Goal: Information Seeking & Learning: Find specific fact

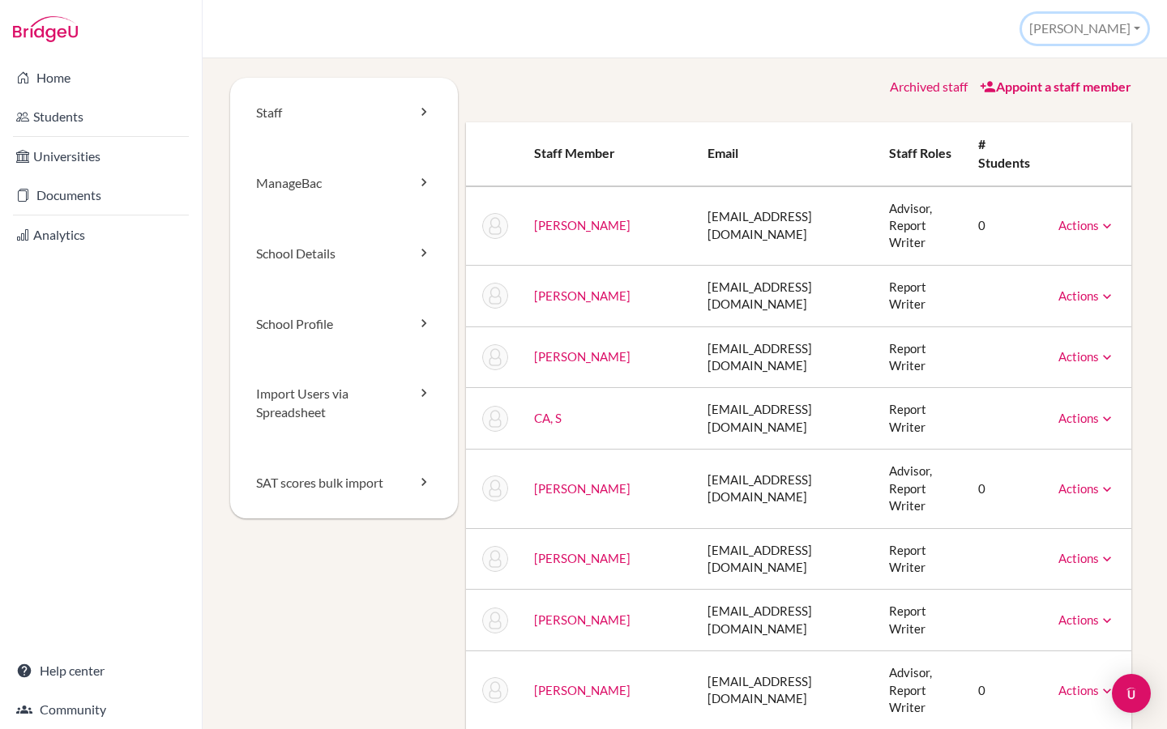
click at [1122, 24] on button "[PERSON_NAME]" at bounding box center [1085, 29] width 126 height 30
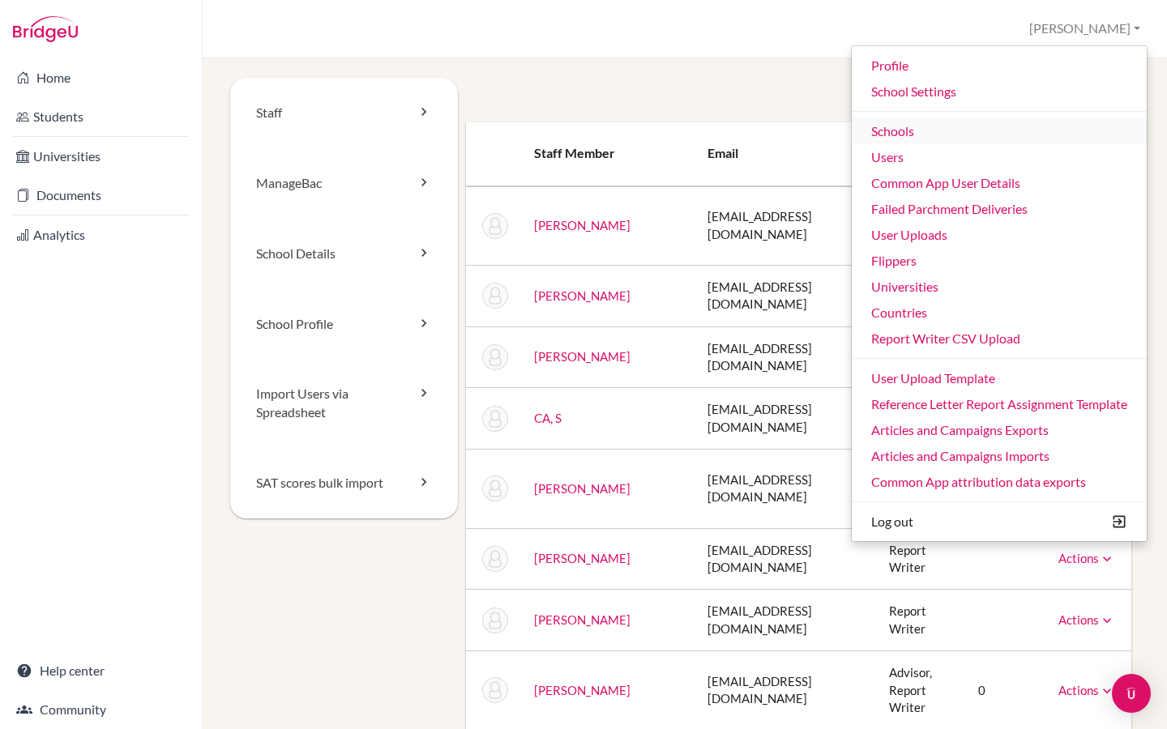
click at [955, 128] on link "Schools" at bounding box center [999, 131] width 295 height 26
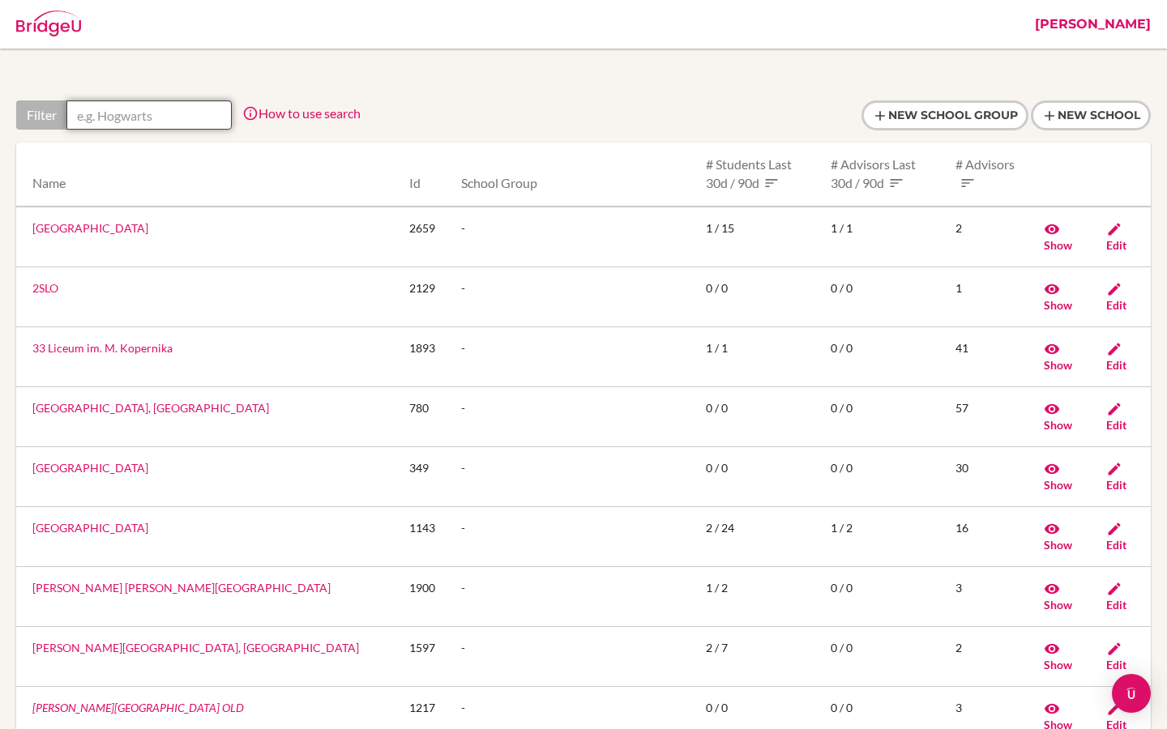
click at [179, 109] on input "text" at bounding box center [148, 114] width 165 height 29
paste input "danube international school vienna"
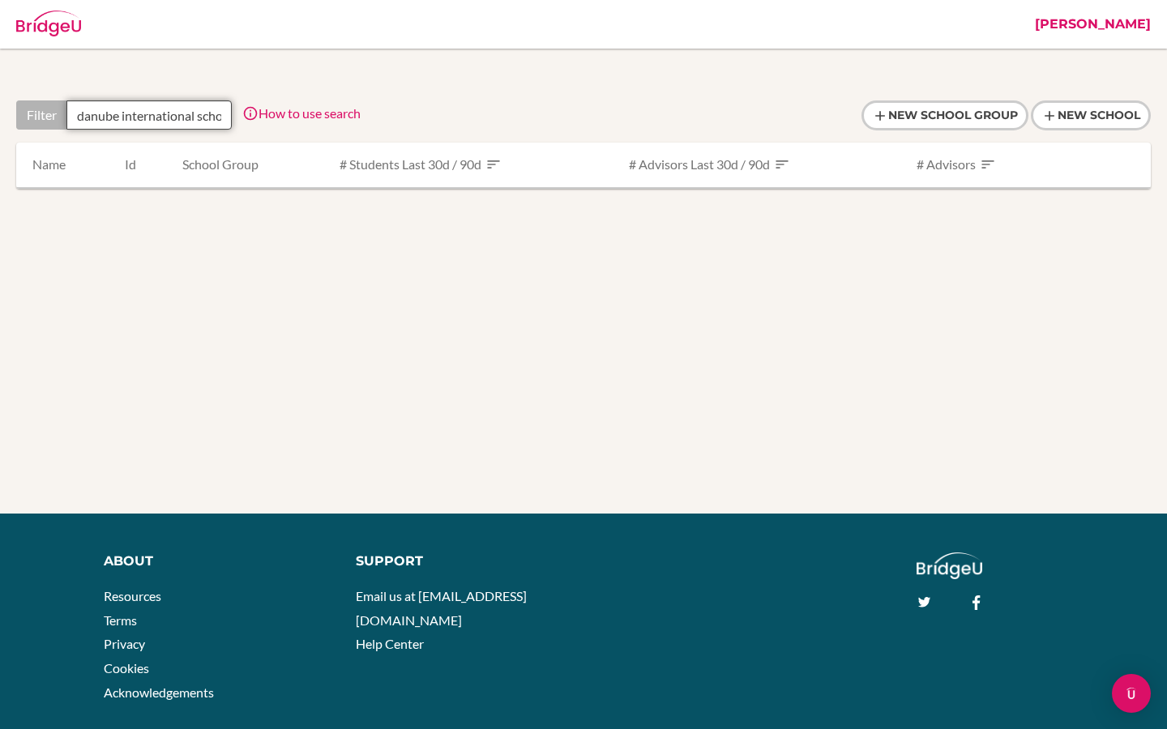
scroll to position [0, 60]
drag, startPoint x: 176, startPoint y: 116, endPoint x: 259, endPoint y: 116, distance: 83.5
click at [259, 116] on div "Filter danube international school vienna How to use search Filter by school na…" at bounding box center [188, 114] width 344 height 29
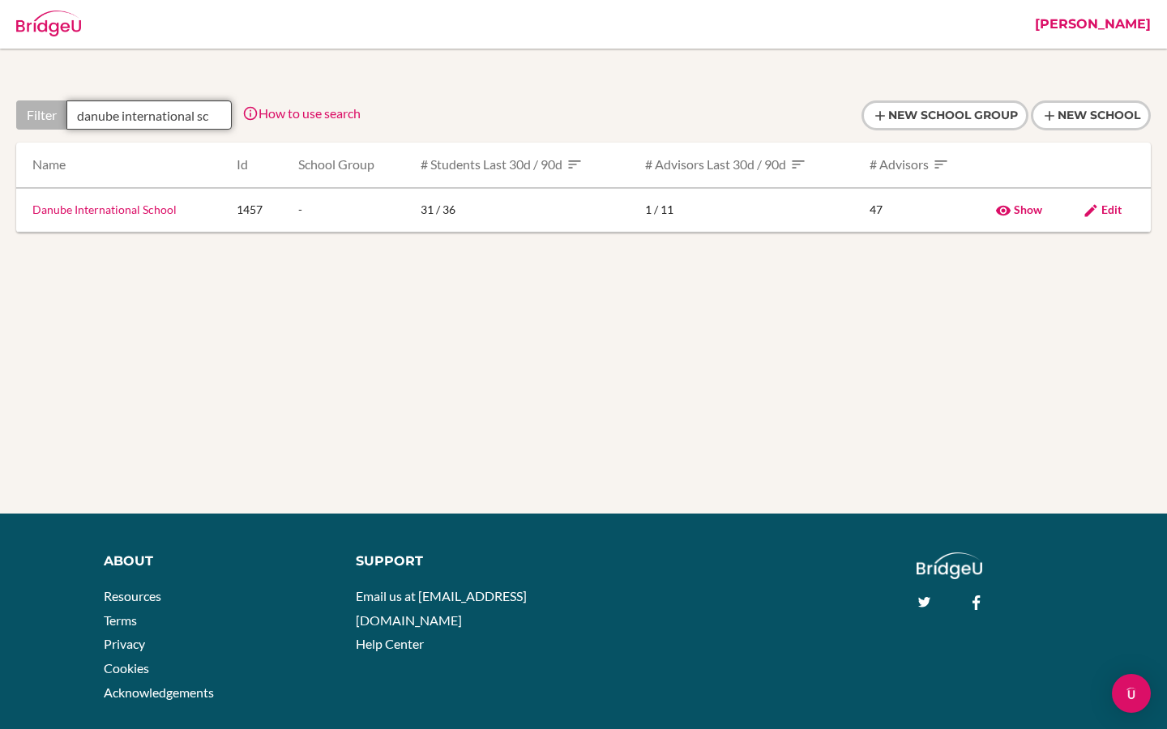
scroll to position [0, 0]
type input "danube international s"
click at [148, 210] on link "Danube International School" at bounding box center [104, 210] width 144 height 14
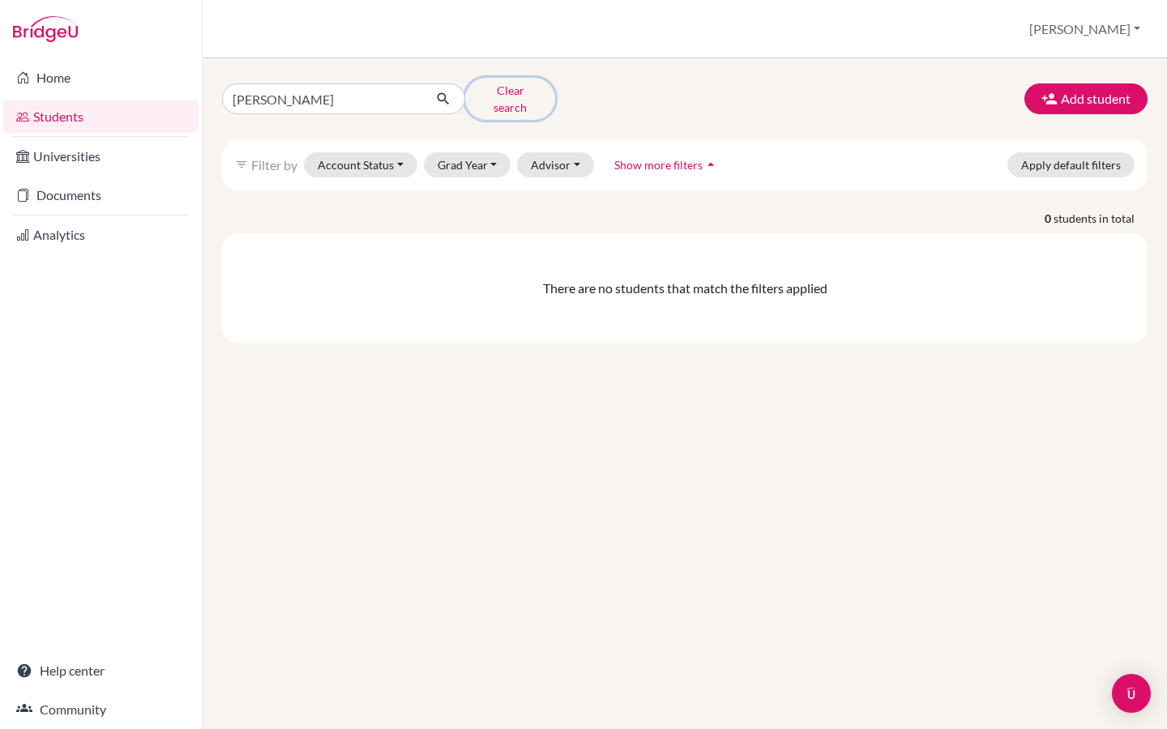
click at [502, 90] on button "Clear search" at bounding box center [510, 99] width 90 height 42
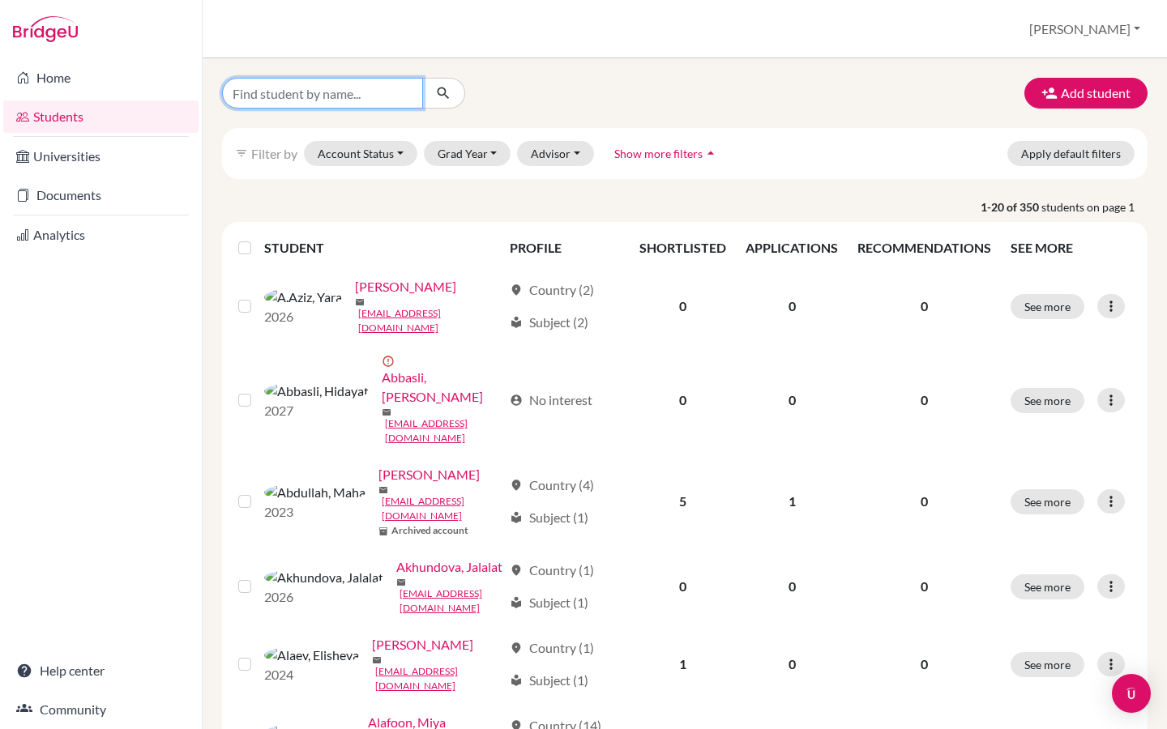
click at [323, 92] on input "Find student by name..." at bounding box center [322, 93] width 201 height 31
paste input "agonzalez@danubestudent.com?"
type input "agonzalez@danubestudent.com"
click at [451, 96] on button "submit" at bounding box center [443, 93] width 43 height 31
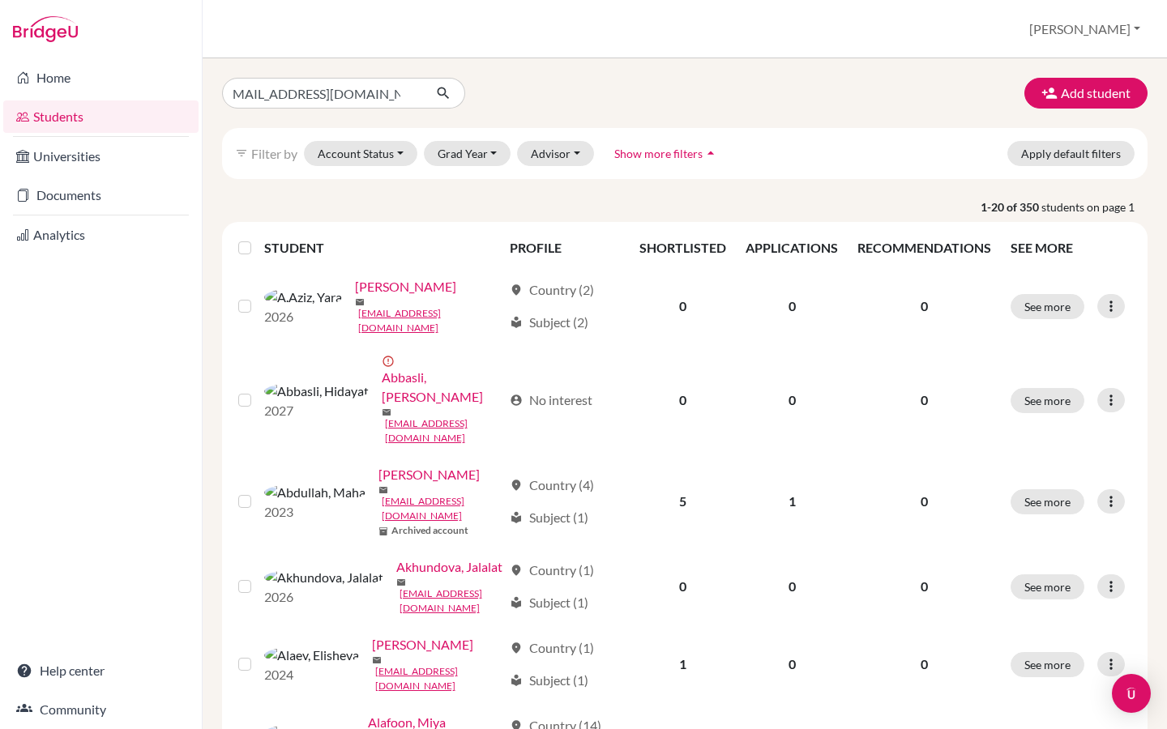
scroll to position [0, 0]
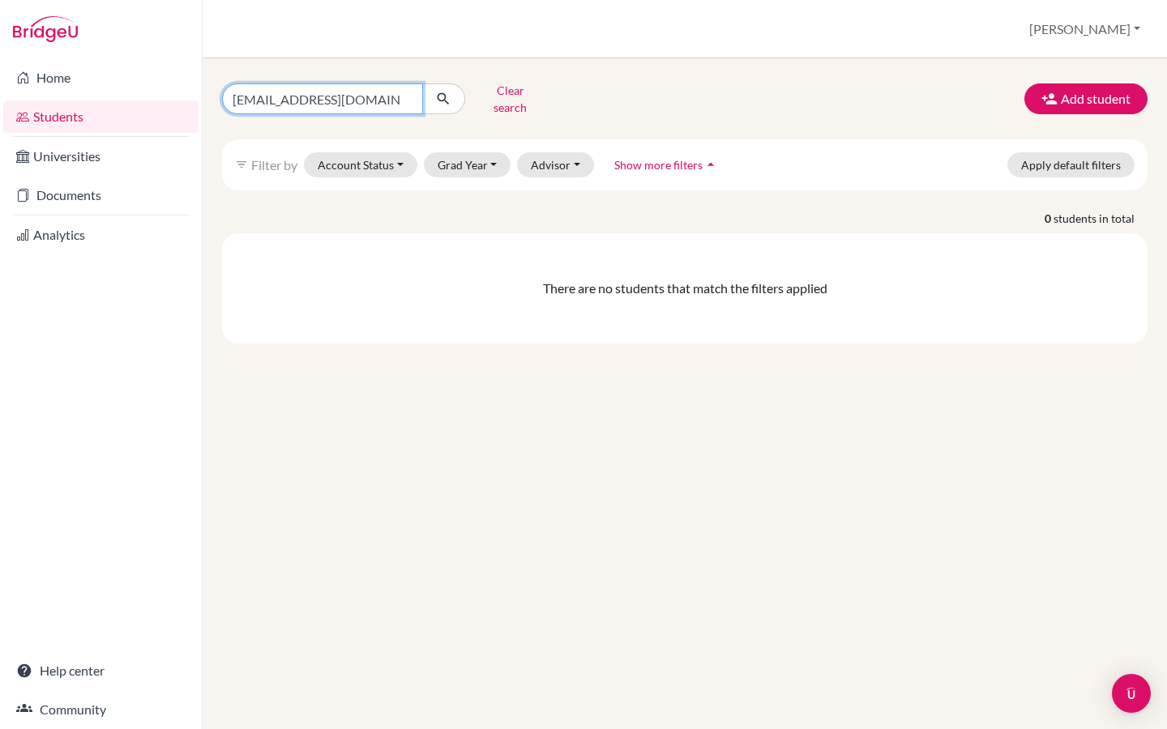
click at [371, 96] on input "agonzalez@danubestudent.com" at bounding box center [322, 98] width 201 height 31
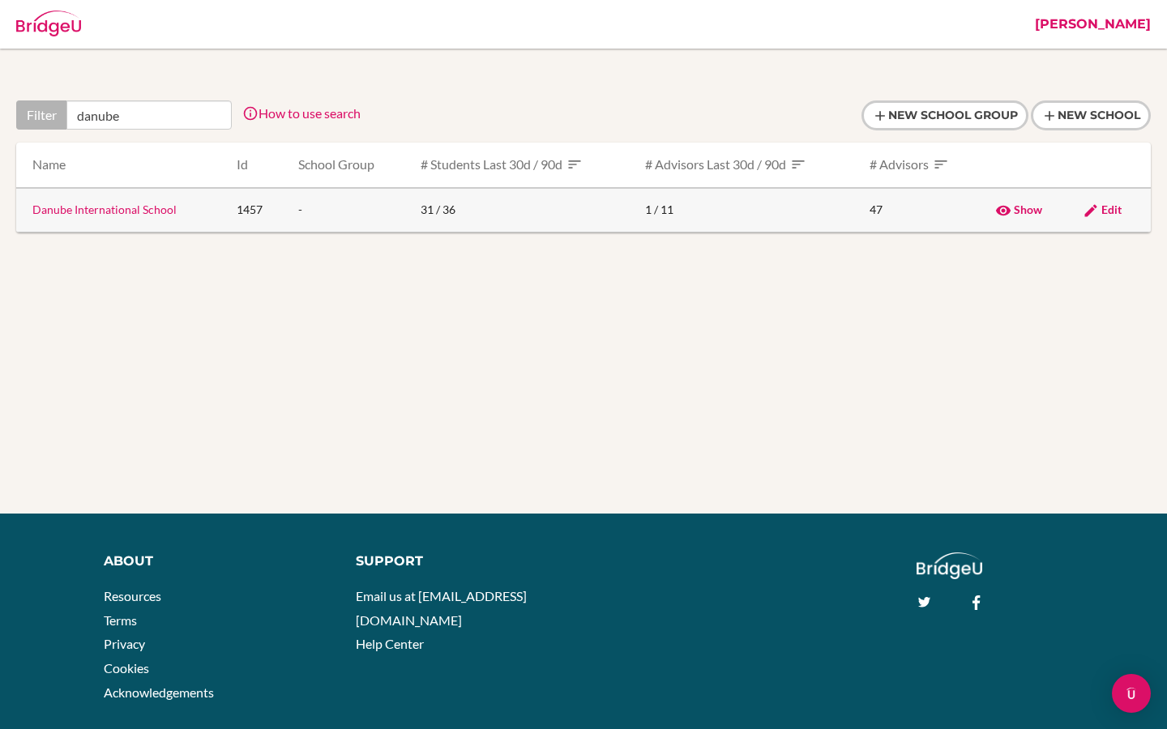
type input "danube"
click at [134, 211] on link "Danube International School" at bounding box center [104, 210] width 144 height 14
type input "danube"
click at [1109, 214] on span "Edit" at bounding box center [1111, 210] width 20 height 14
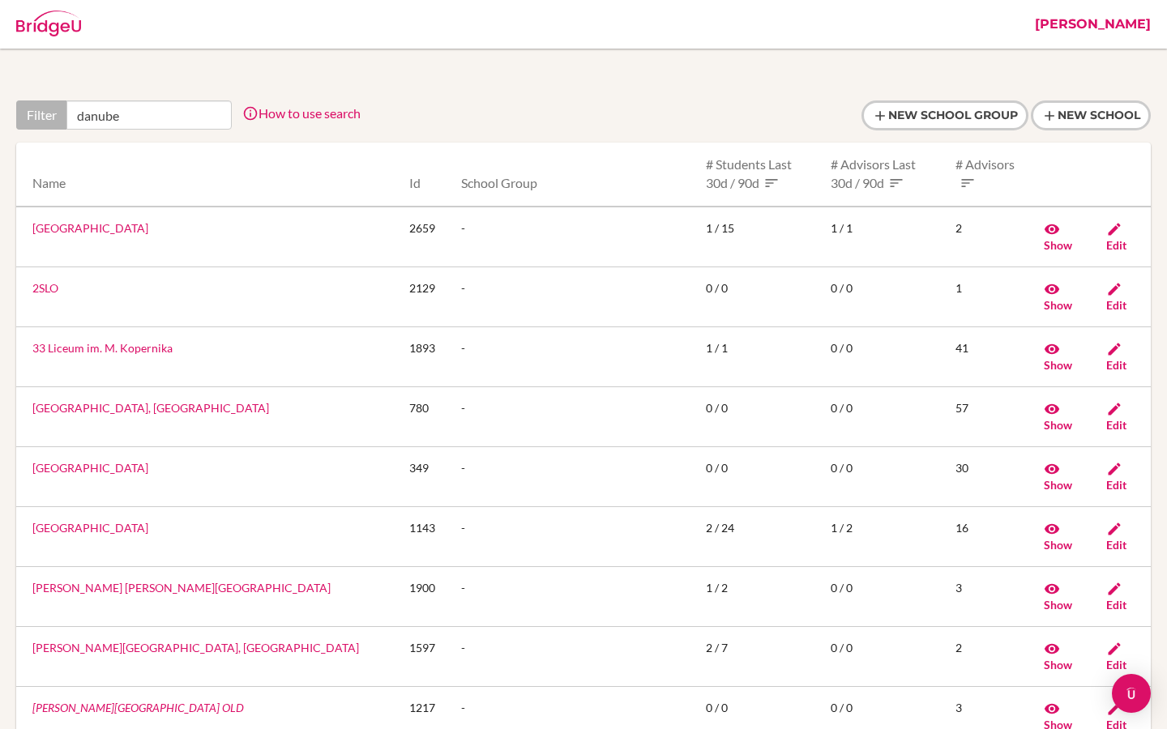
click at [168, 108] on input "danube" at bounding box center [148, 114] width 165 height 29
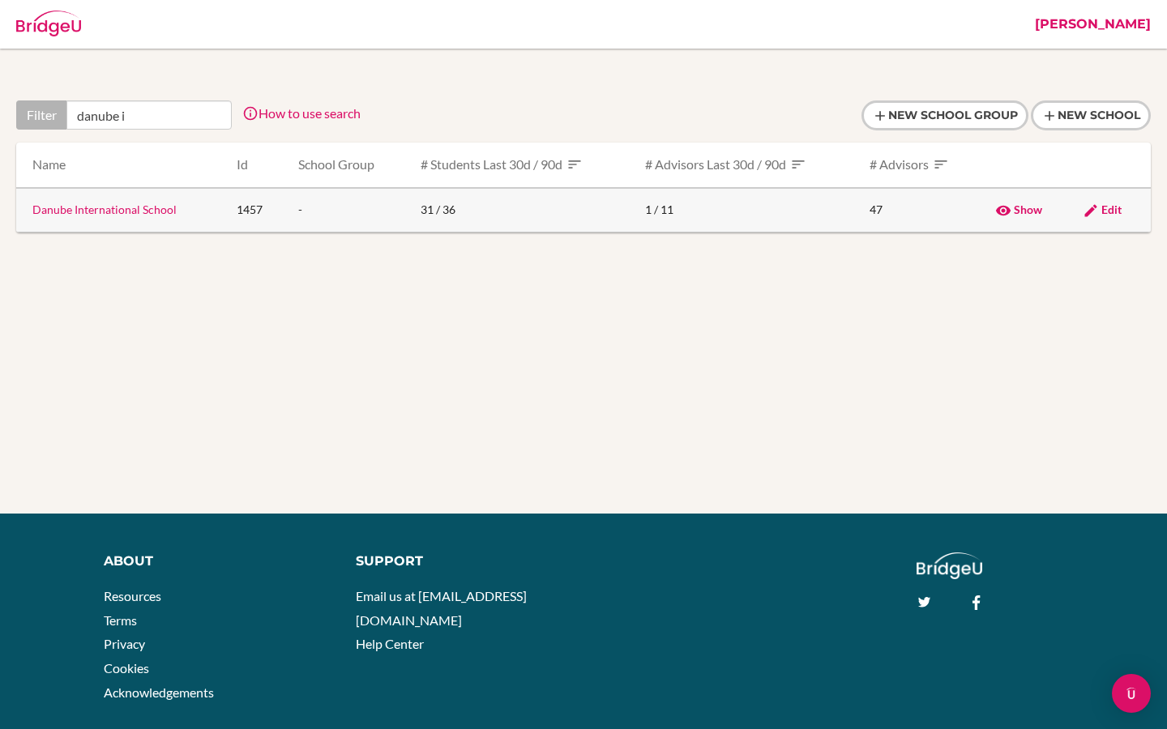
type input "danube i"
click at [1010, 211] on icon at bounding box center [1003, 211] width 16 height 16
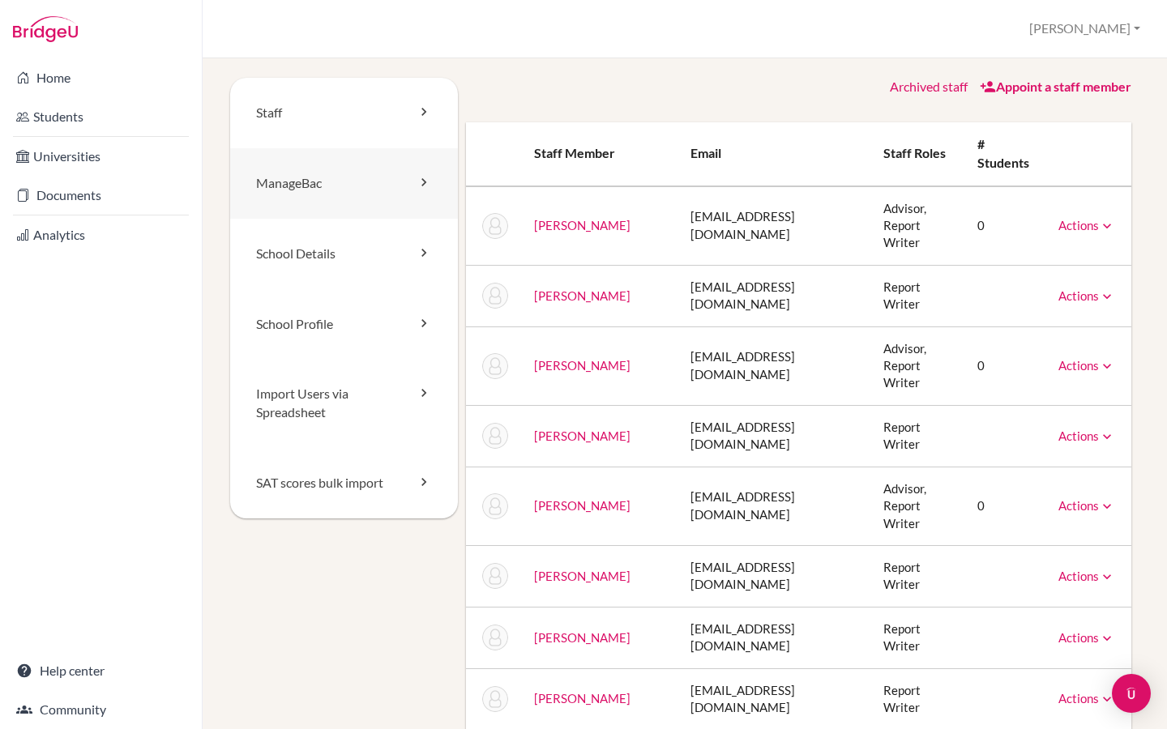
click at [306, 191] on link "ManageBac" at bounding box center [344, 183] width 228 height 71
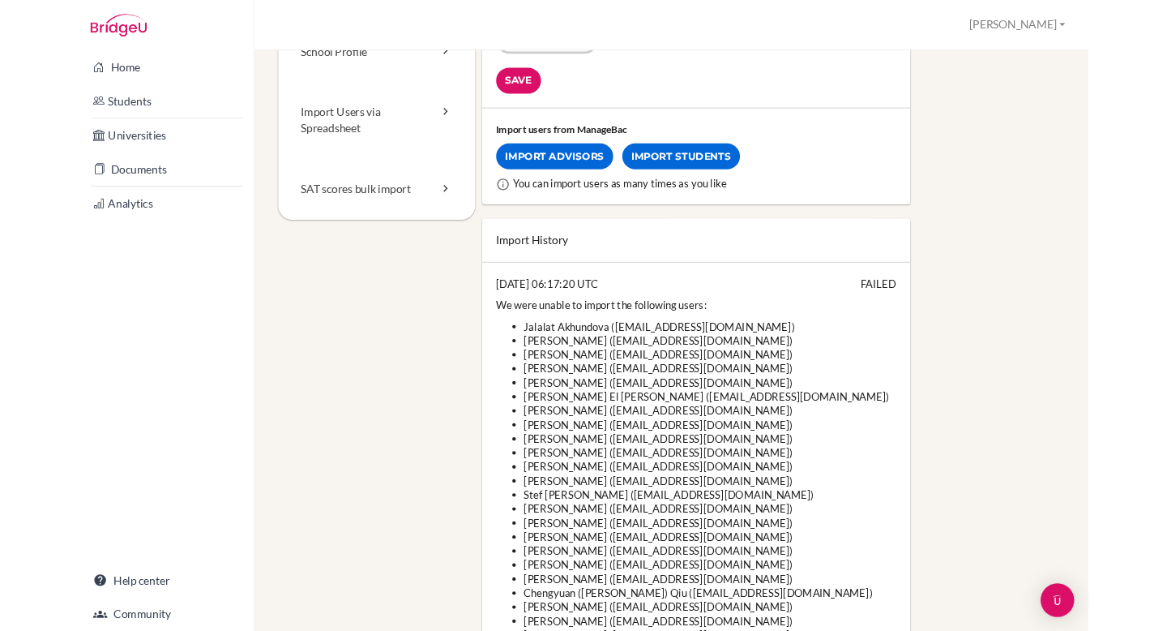
scroll to position [267, 0]
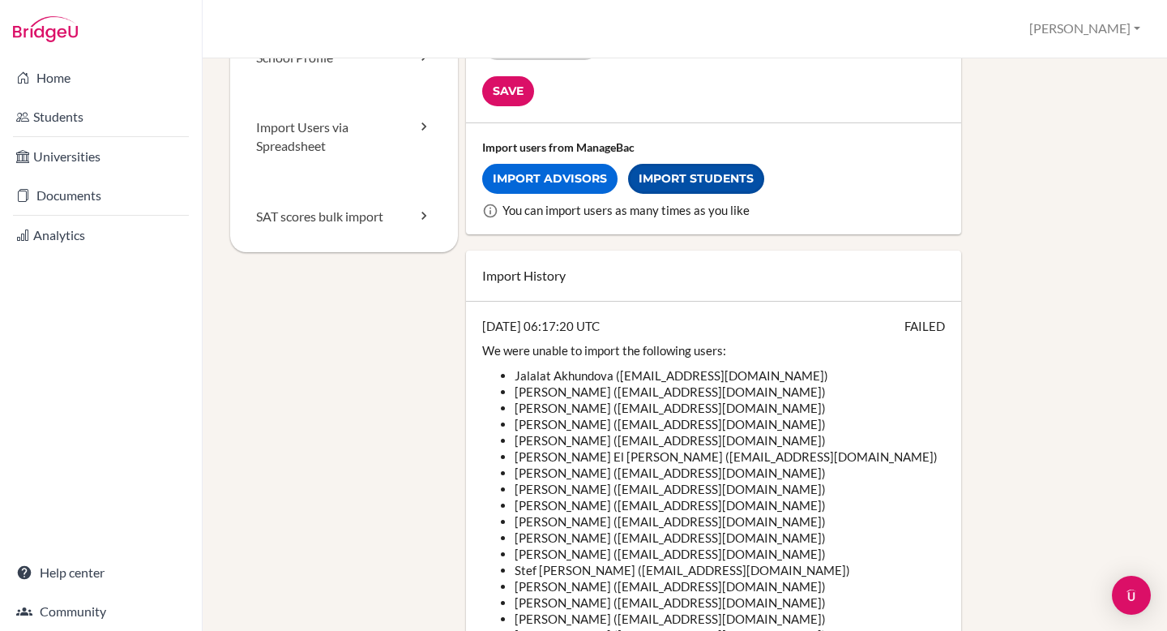
click at [720, 175] on link "Import Students" at bounding box center [696, 179] width 136 height 30
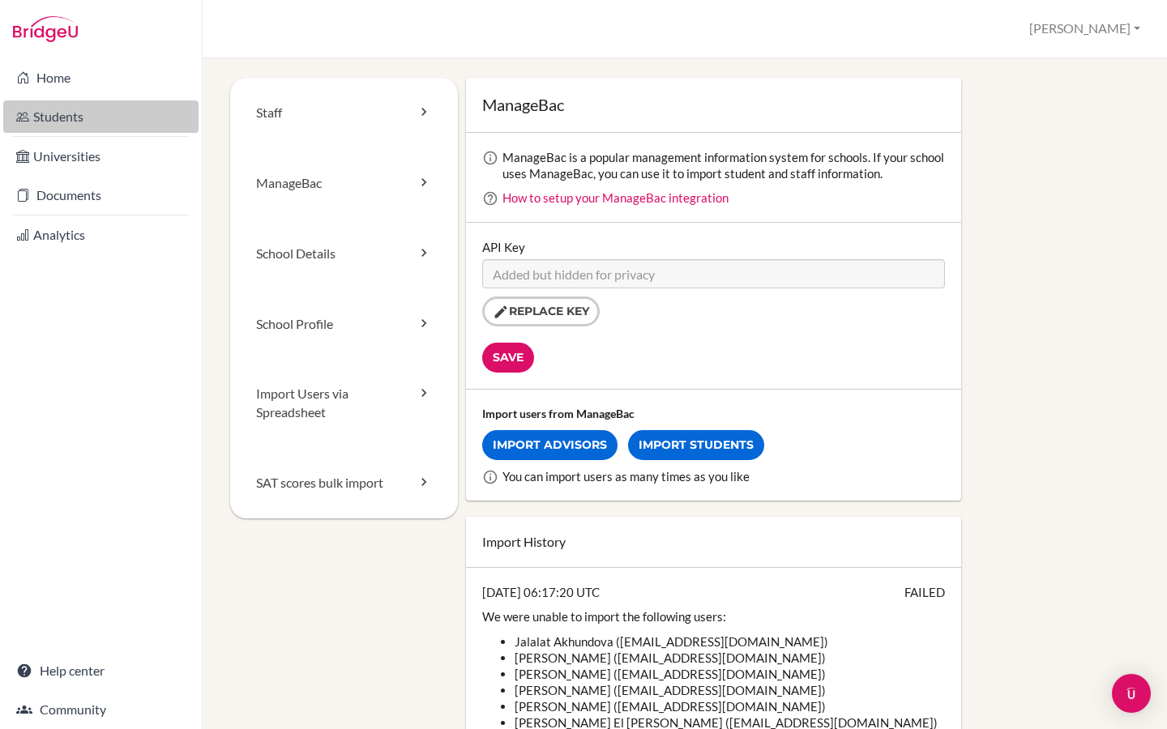
click at [64, 131] on link "Students" at bounding box center [100, 116] width 195 height 32
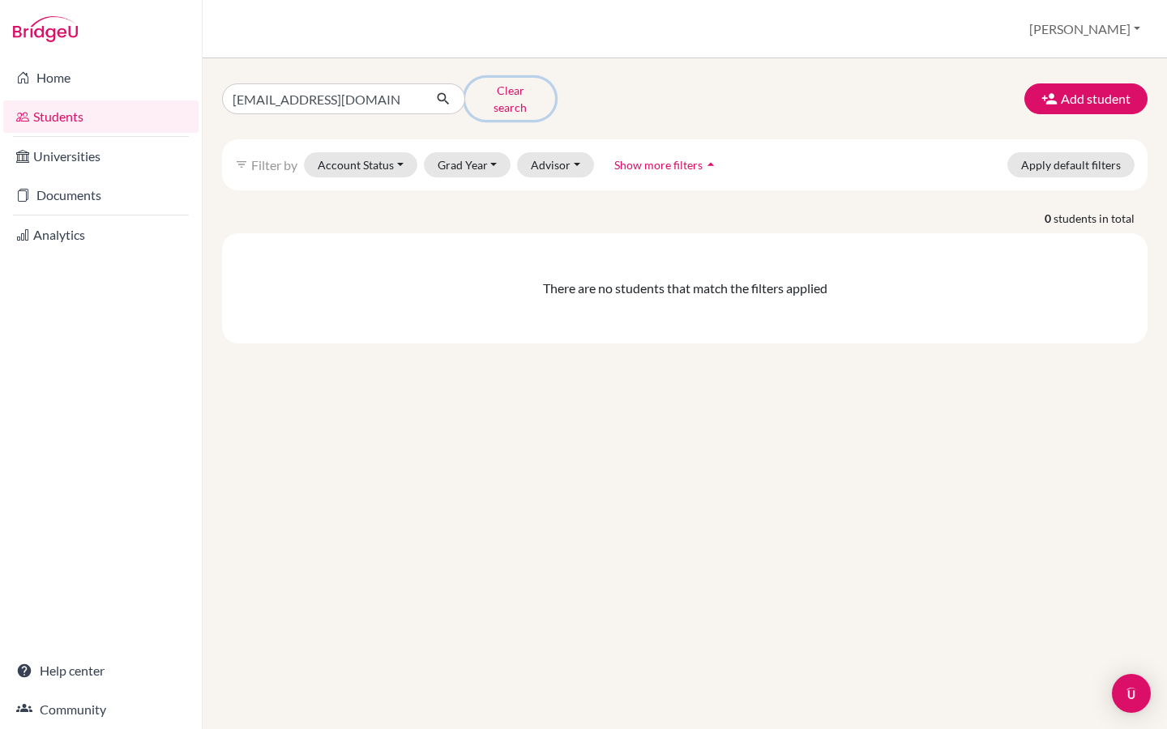
click at [489, 101] on button "Clear search" at bounding box center [510, 99] width 90 height 42
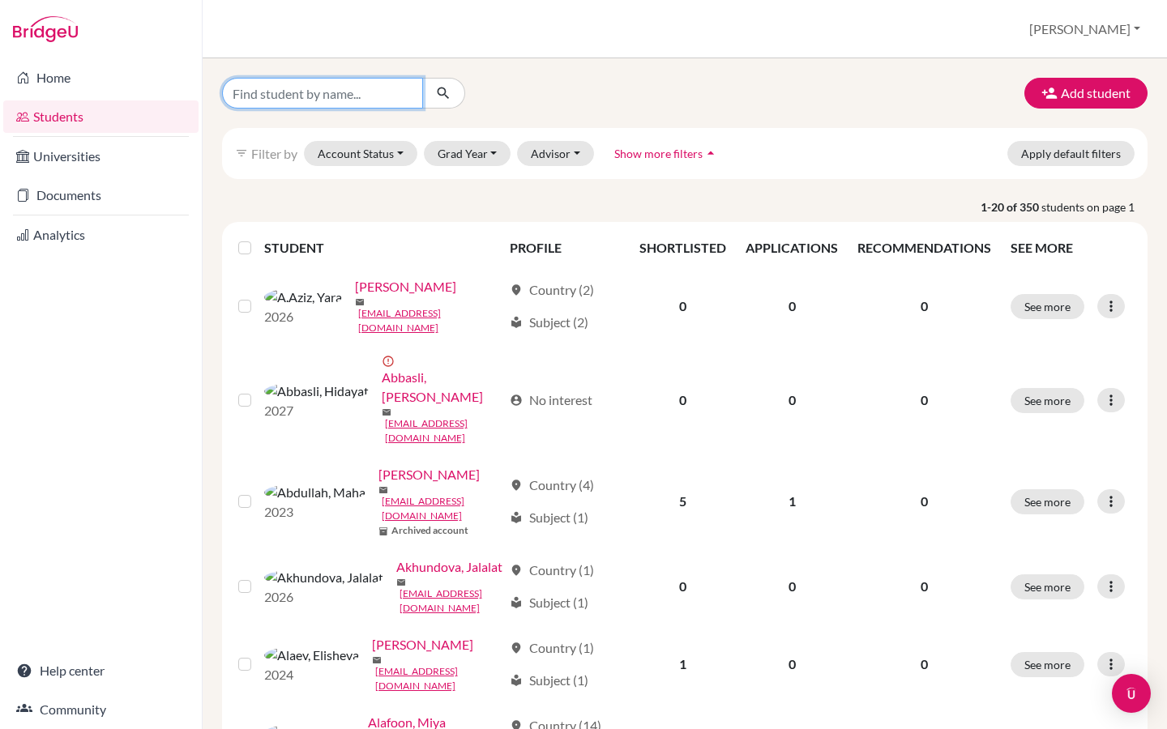
click at [332, 81] on input "Find student by name..." at bounding box center [322, 93] width 201 height 31
paste input "[EMAIL_ADDRESS][DOMAIN_NAME]?"
type input "[EMAIL_ADDRESS][DOMAIN_NAME]"
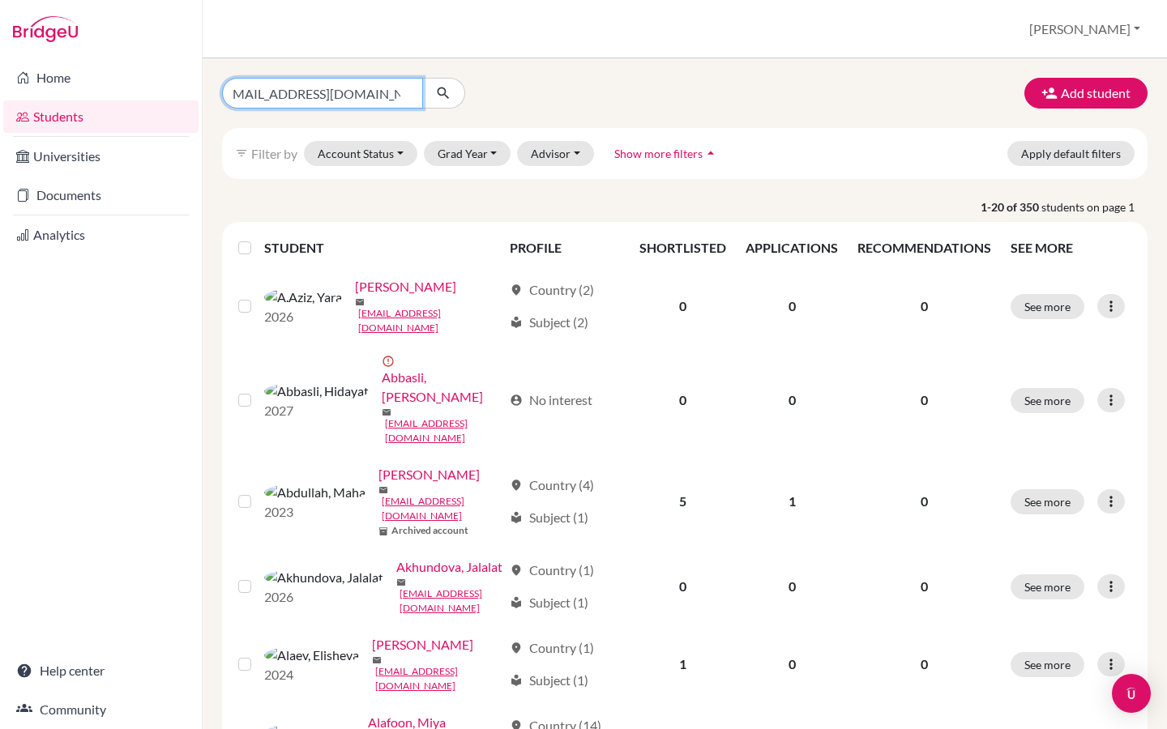
click button "submit" at bounding box center [443, 93] width 43 height 31
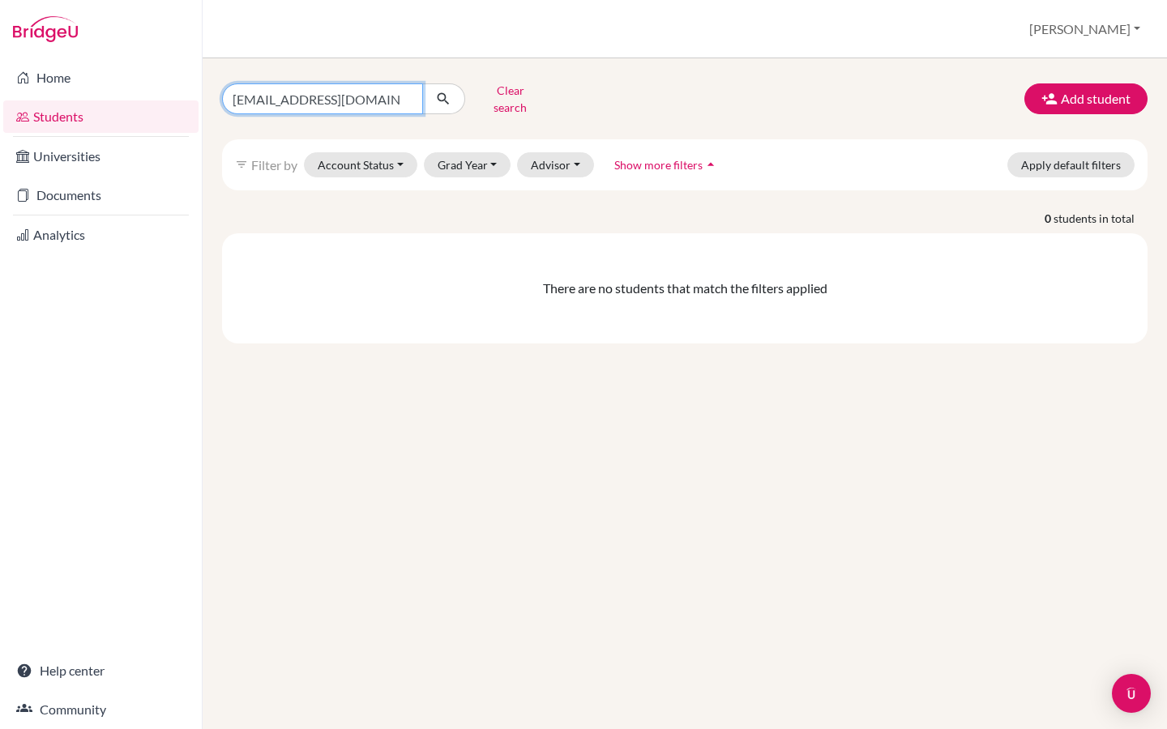
scroll to position [0, 11]
drag, startPoint x: 289, startPoint y: 94, endPoint x: 440, endPoint y: 98, distance: 151.6
click at [436, 98] on div "[EMAIL_ADDRESS][DOMAIN_NAME]" at bounding box center [343, 98] width 243 height 31
drag, startPoint x: 295, startPoint y: 99, endPoint x: 170, endPoint y: 85, distance: 125.6
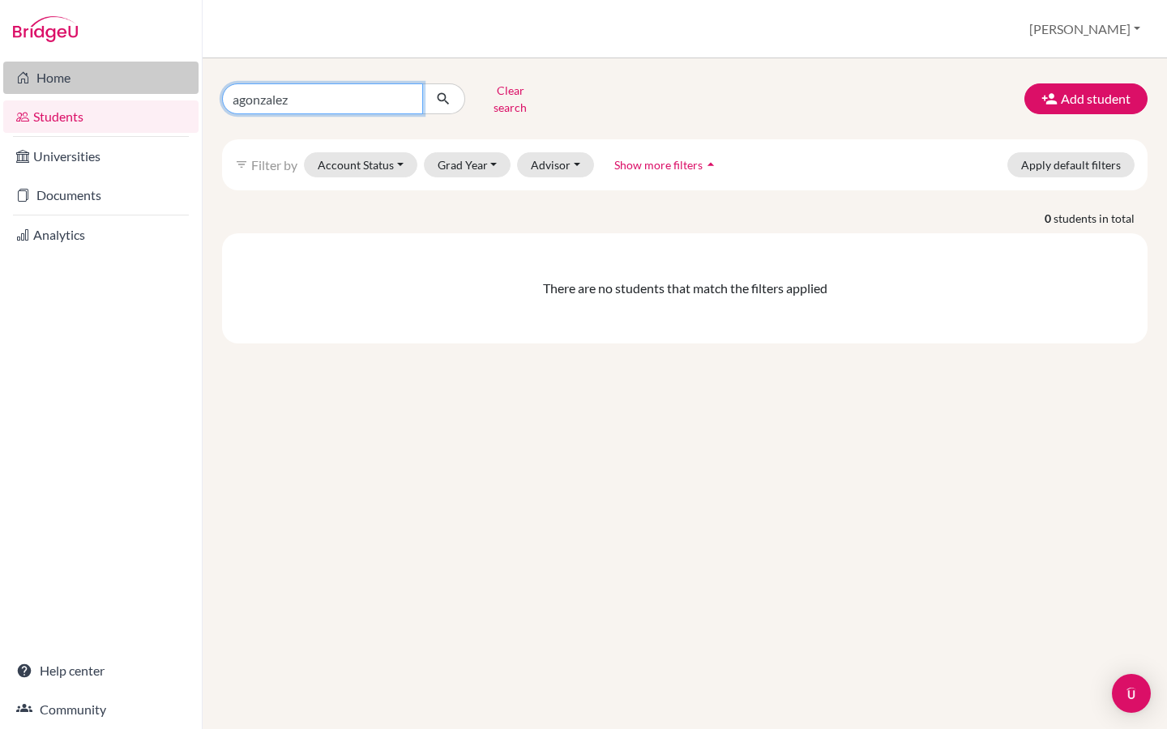
click at [170, 85] on div "Home Students Universities Documents Analytics Help center Community Students o…" at bounding box center [583, 364] width 1167 height 729
paste input "[PERSON_NAME]"
drag, startPoint x: 327, startPoint y: 91, endPoint x: 165, endPoint y: 92, distance: 162.1
click at [165, 92] on div "Home Students Universities Documents Analytics Help center Community Students o…" at bounding box center [583, 364] width 1167 height 729
type input "[PERSON_NAME]"
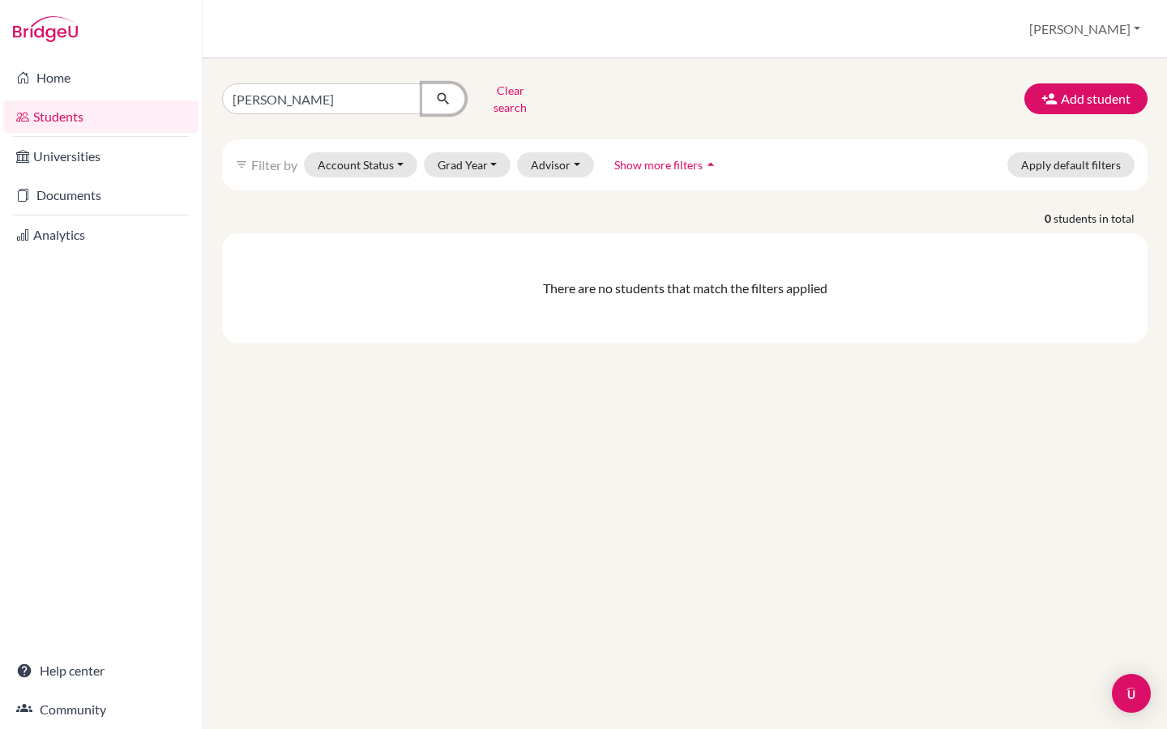
click at [442, 99] on icon "submit" at bounding box center [443, 99] width 16 height 16
drag, startPoint x: 361, startPoint y: 91, endPoint x: 156, endPoint y: 98, distance: 205.2
click at [156, 98] on div "Home Students Universities Documents Analytics Help center Community Students o…" at bounding box center [583, 364] width 1167 height 729
paste input "[PERSON_NAME]"
drag, startPoint x: 324, startPoint y: 93, endPoint x: 512, endPoint y: 93, distance: 188.0
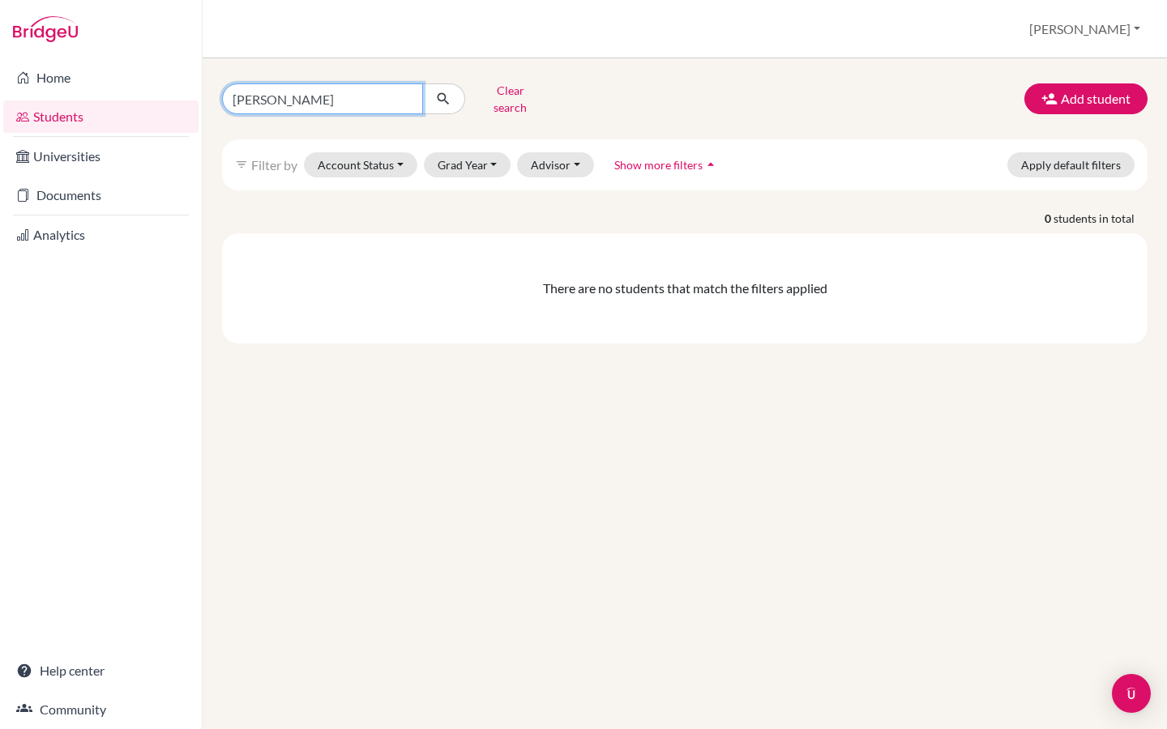
click at [512, 93] on form "[PERSON_NAME] Clear search" at bounding box center [388, 99] width 333 height 42
type input "[PERSON_NAME]"
click button "submit" at bounding box center [443, 98] width 43 height 31
drag, startPoint x: 280, startPoint y: 98, endPoint x: 223, endPoint y: 96, distance: 56.8
click at [223, 96] on input "[PERSON_NAME]" at bounding box center [322, 98] width 201 height 31
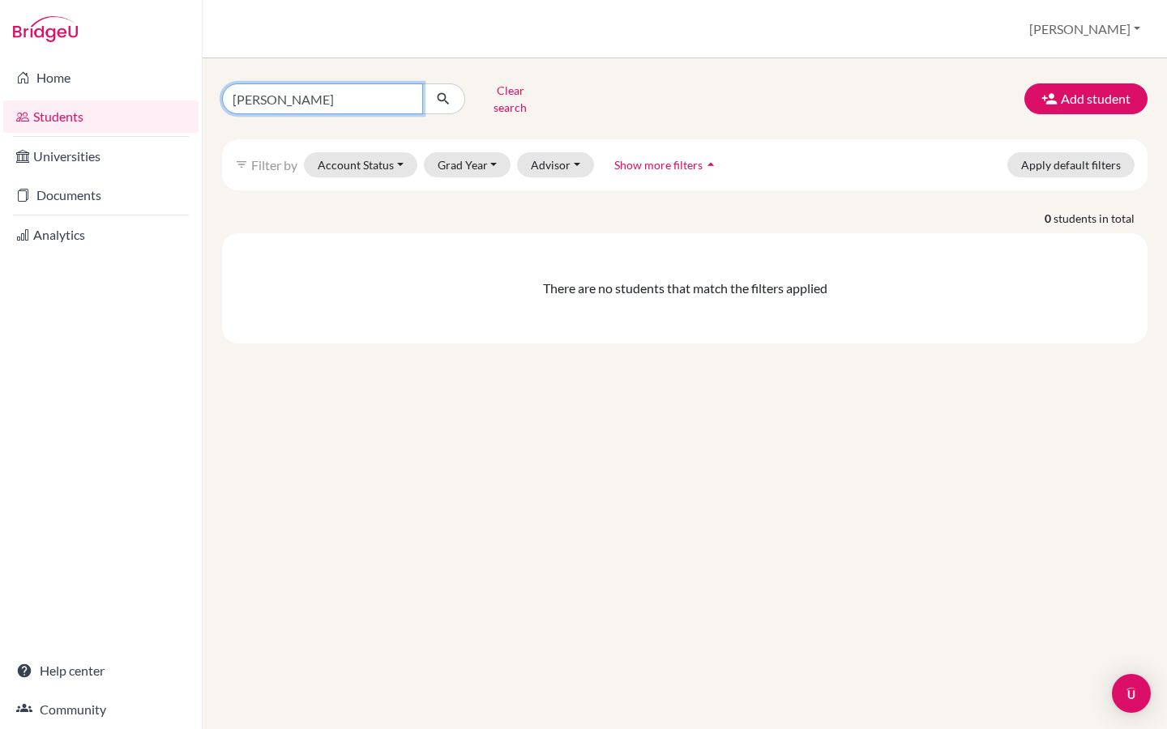
type input "[PERSON_NAME]"
click at [442, 107] on button "submit" at bounding box center [443, 98] width 43 height 31
click at [1031, 152] on button "Apply default filters" at bounding box center [1070, 164] width 127 height 25
